Goal: Task Accomplishment & Management: Complete application form

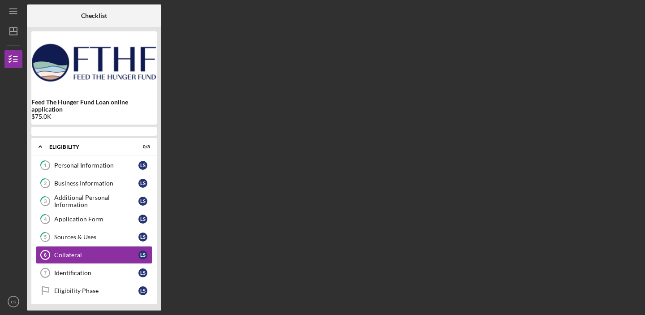
scroll to position [33, 0]
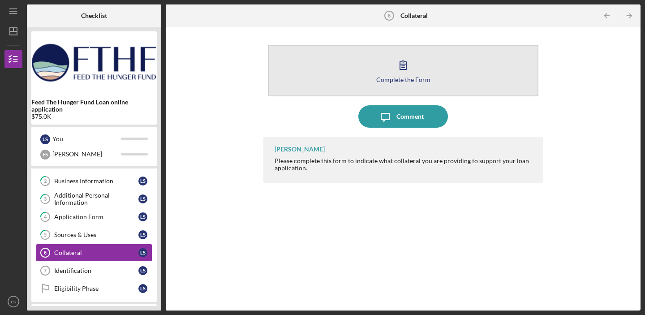
click at [388, 61] on button "Complete the Form Form" at bounding box center [403, 70] width 270 height 51
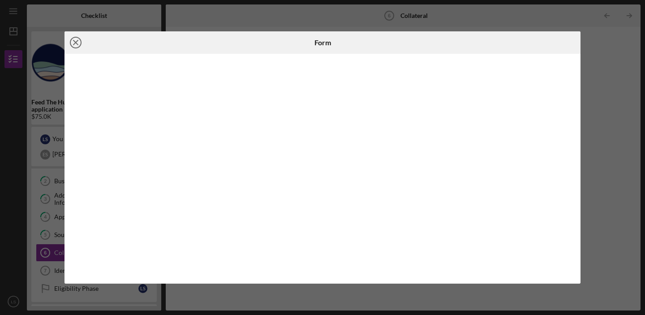
click at [75, 43] on line at bounding box center [75, 42] width 4 height 4
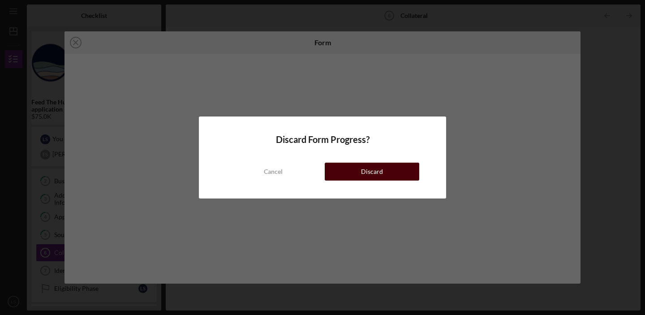
click at [345, 177] on button "Discard" at bounding box center [371, 171] width 94 height 18
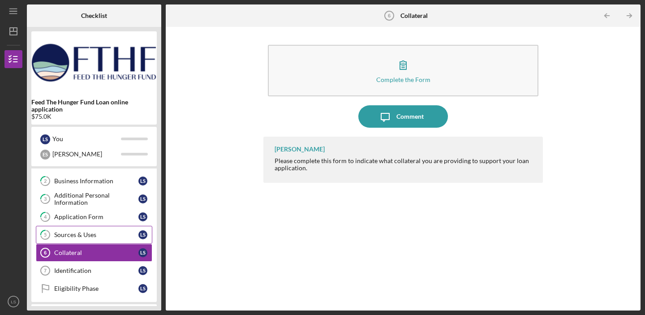
click at [103, 234] on div "Sources & Uses" at bounding box center [96, 234] width 84 height 7
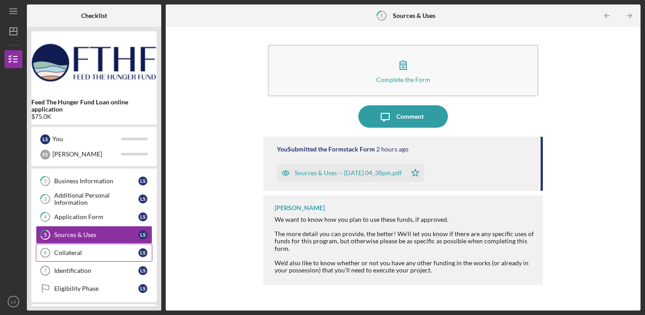
click at [88, 254] on div "Collateral" at bounding box center [96, 252] width 84 height 7
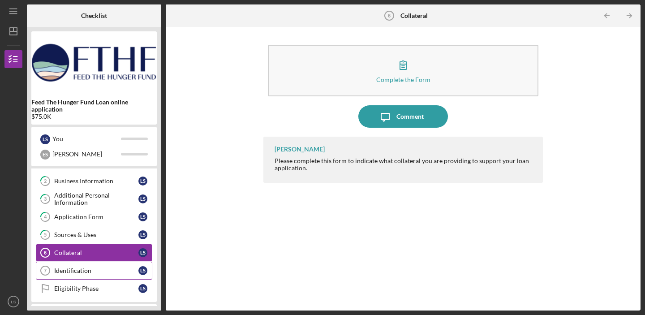
click at [88, 269] on div "Identification" at bounding box center [96, 270] width 84 height 7
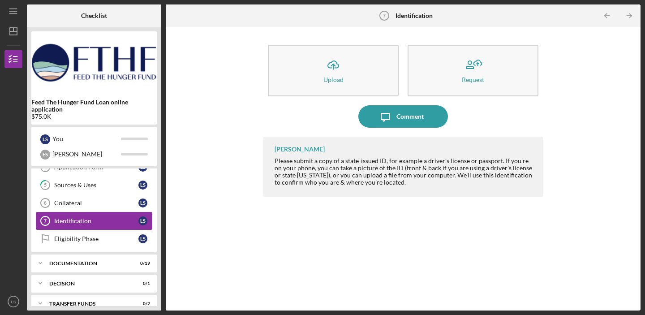
scroll to position [83, 0]
click at [95, 266] on div "Icon/Expander Documentation 0 / 19" at bounding box center [93, 262] width 125 height 18
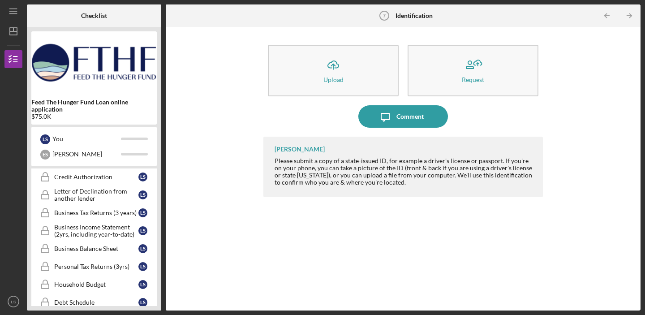
scroll to position [186, 0]
click at [117, 192] on div "Letter of Declination from another lender" at bounding box center [96, 195] width 84 height 14
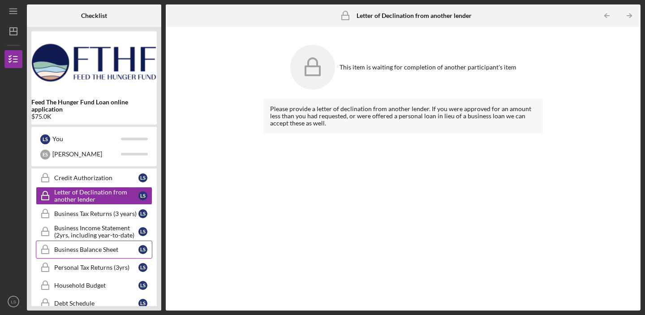
click at [90, 254] on link "Business Balance Sheet Business Balance Sheet L S" at bounding box center [94, 249] width 116 height 18
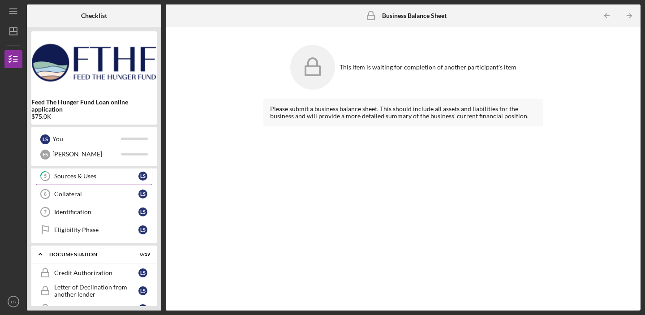
scroll to position [97, 0]
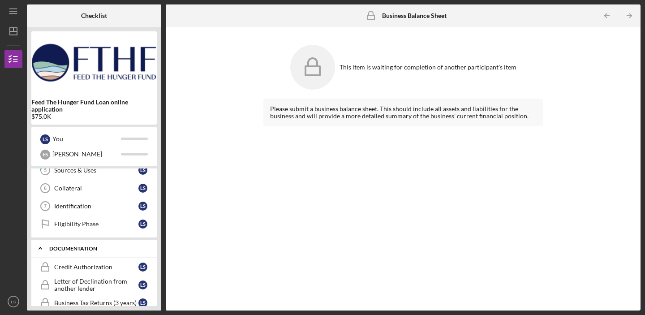
click at [98, 248] on div "Documentation" at bounding box center [97, 248] width 96 height 5
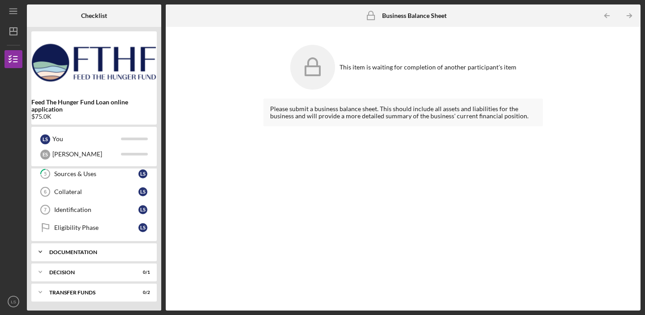
scroll to position [94, 0]
click at [95, 255] on div "Icon/Expander Documentation 0 / 19" at bounding box center [93, 252] width 125 height 18
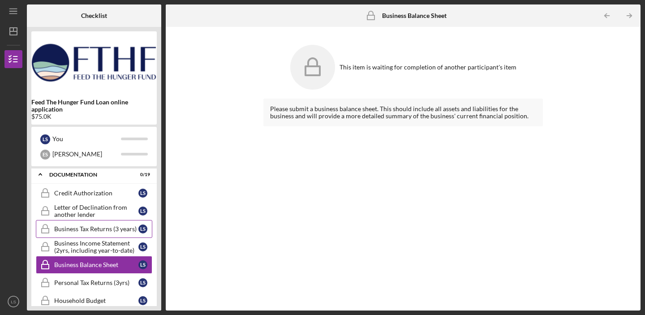
scroll to position [125, 0]
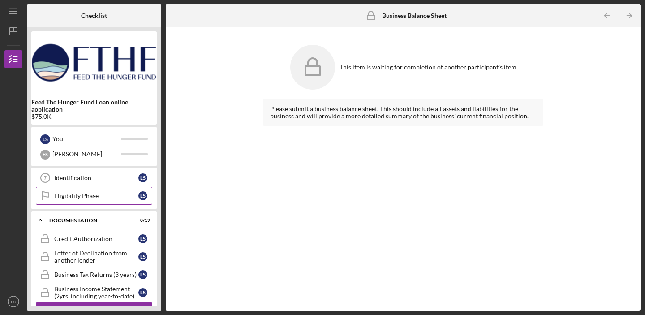
click at [99, 191] on link "Eligibility Phase Eligibility Phase L S" at bounding box center [94, 196] width 116 height 18
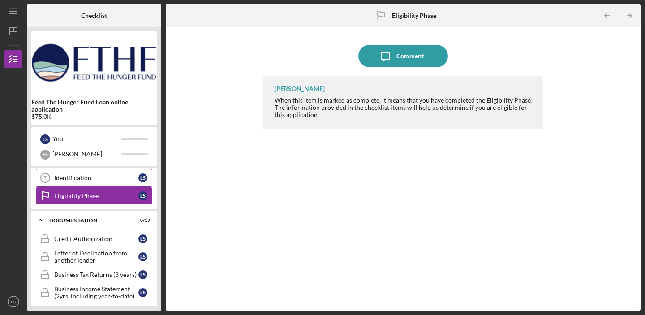
click at [104, 182] on link "Identification 7 Identification L S" at bounding box center [94, 178] width 116 height 18
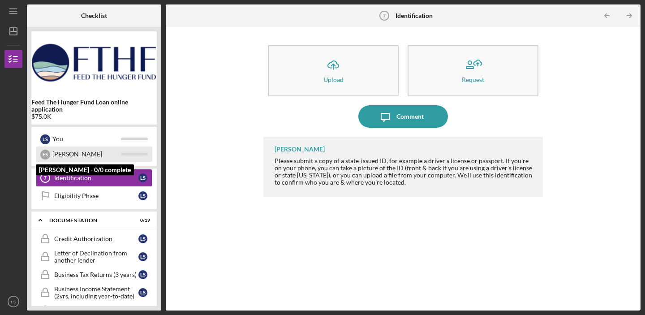
click at [106, 159] on div "[PERSON_NAME]" at bounding box center [86, 153] width 68 height 15
click at [108, 154] on div "[PERSON_NAME]" at bounding box center [86, 153] width 68 height 15
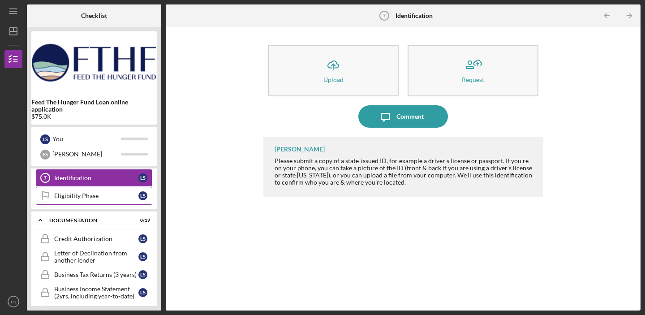
click at [77, 192] on div "Eligibility Phase" at bounding box center [96, 195] width 84 height 7
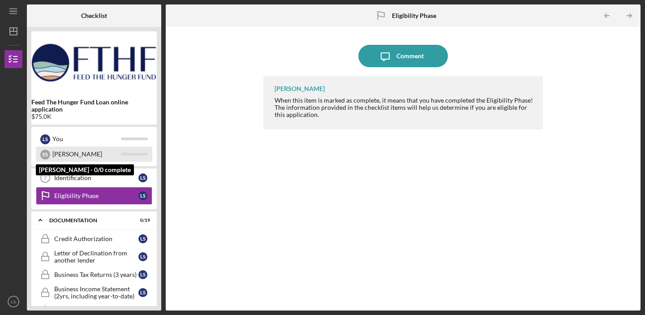
click at [85, 152] on div "[PERSON_NAME]" at bounding box center [86, 153] width 68 height 15
click at [86, 152] on div "[PERSON_NAME]" at bounding box center [86, 153] width 68 height 15
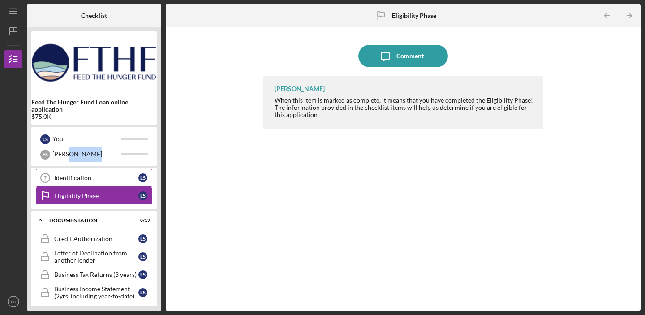
click at [78, 185] on link "Identification 7 Identification L S" at bounding box center [94, 178] width 116 height 18
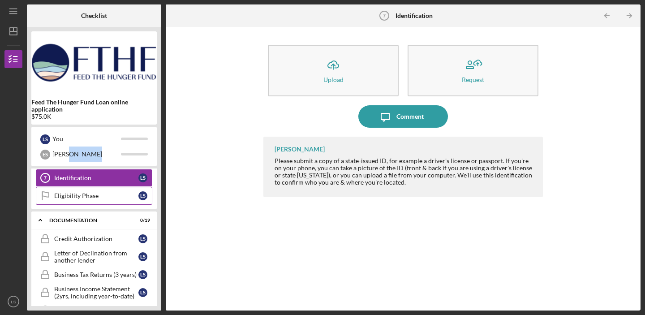
click at [77, 198] on div "Eligibility Phase" at bounding box center [96, 195] width 84 height 7
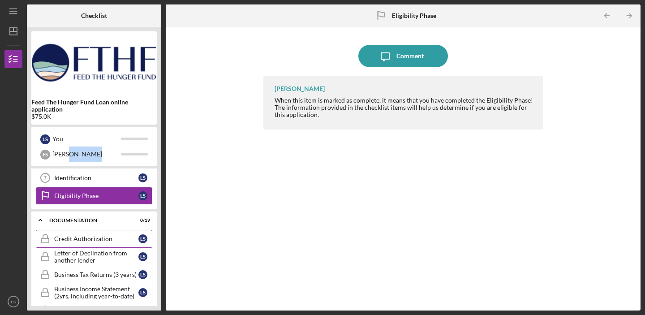
click at [73, 240] on div "Credit Authorization" at bounding box center [96, 238] width 84 height 7
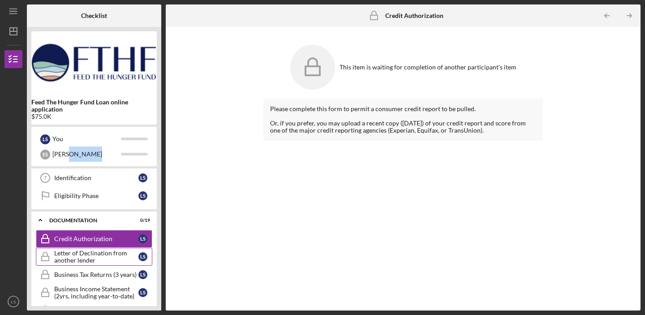
click at [74, 262] on div "Letter of Declination from another lender" at bounding box center [96, 256] width 84 height 14
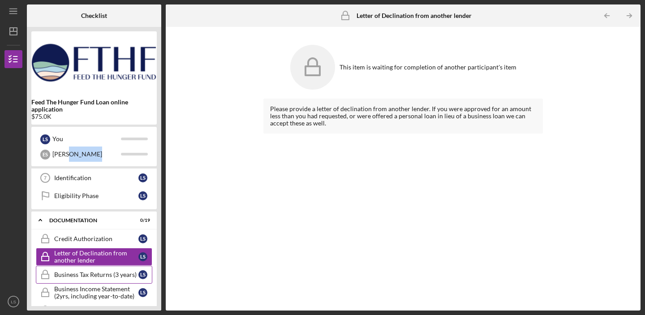
click at [75, 275] on div "Business Tax Returns (3 years)" at bounding box center [96, 274] width 84 height 7
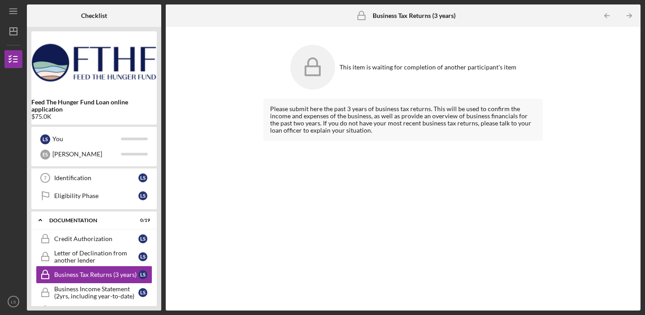
click at [316, 130] on div "Please submit here the past 3 years of business tax returns. This will be used …" at bounding box center [403, 119] width 266 height 29
click at [312, 75] on rect at bounding box center [312, 70] width 14 height 9
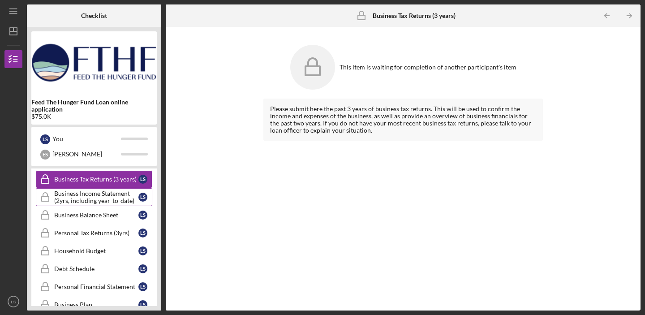
scroll to position [222, 0]
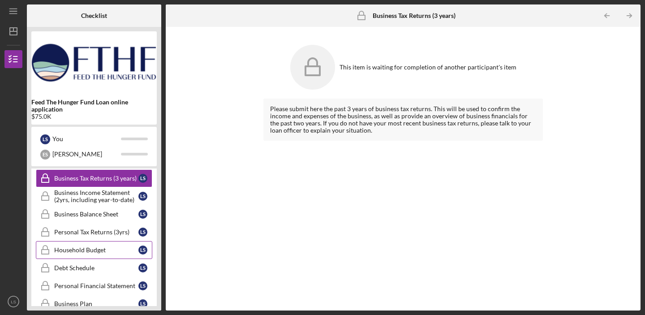
click at [118, 254] on link "Household Budget Household Budget L S" at bounding box center [94, 250] width 116 height 18
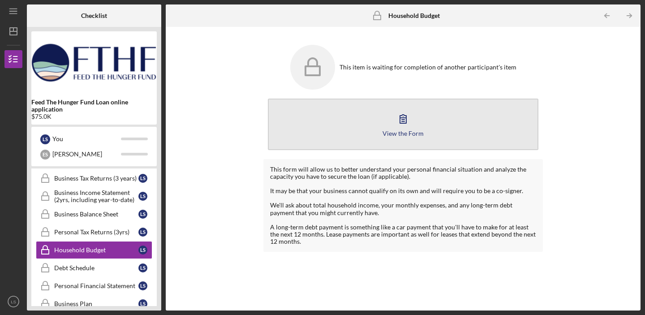
click at [286, 115] on button "View the Form Form" at bounding box center [403, 123] width 270 height 51
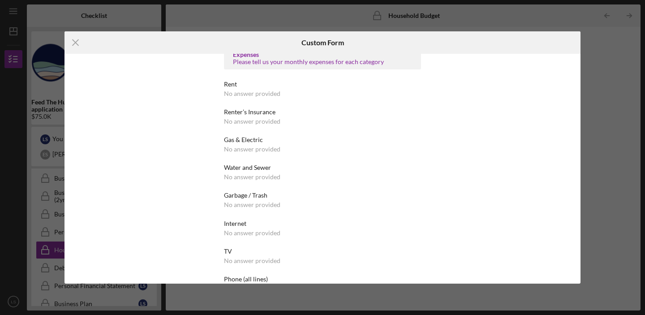
scroll to position [279, 0]
click at [79, 44] on icon "Icon/Menu Close" at bounding box center [75, 42] width 22 height 22
